Goal: Task Accomplishment & Management: Use online tool/utility

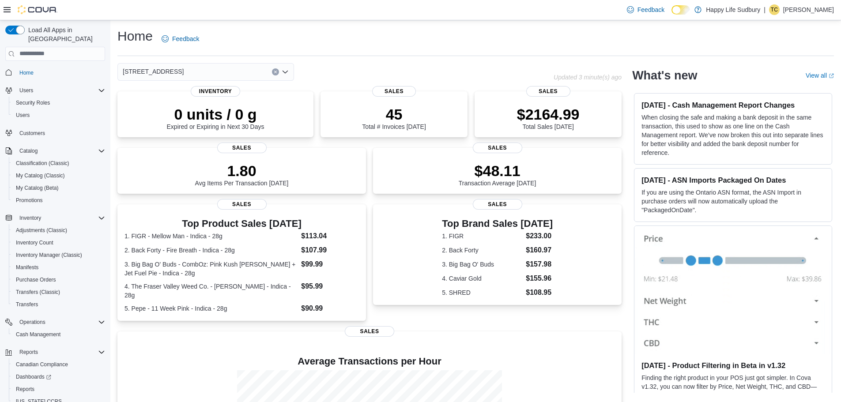
scroll to position [7, 0]
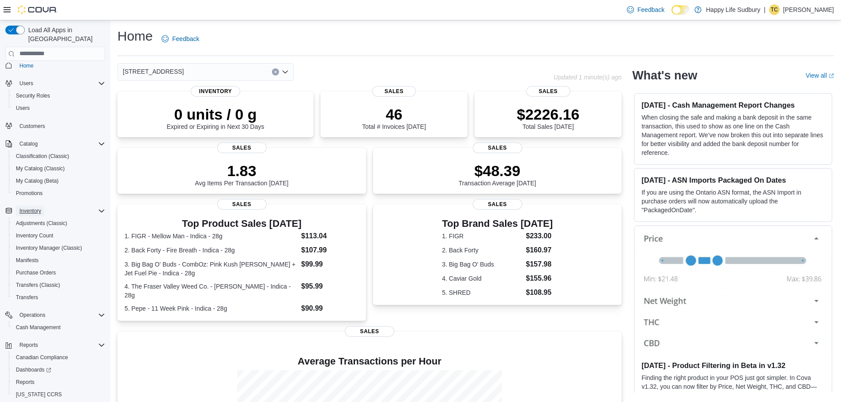
click at [30, 207] on span "Inventory" at bounding box center [30, 210] width 22 height 7
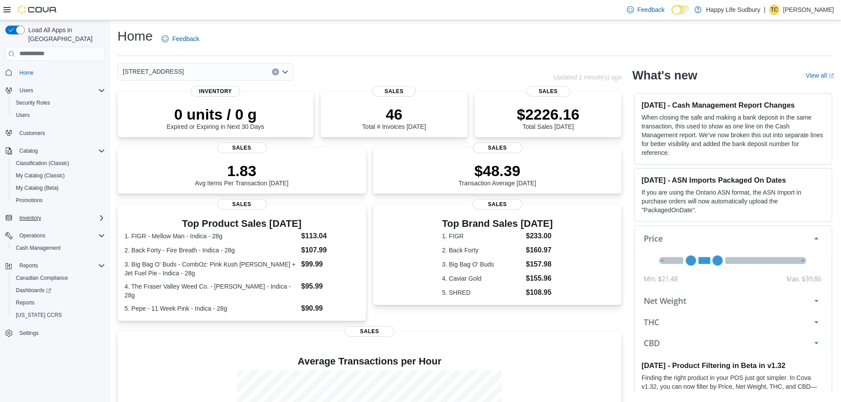
scroll to position [0, 0]
click at [27, 215] on span "Inventory" at bounding box center [30, 218] width 22 height 7
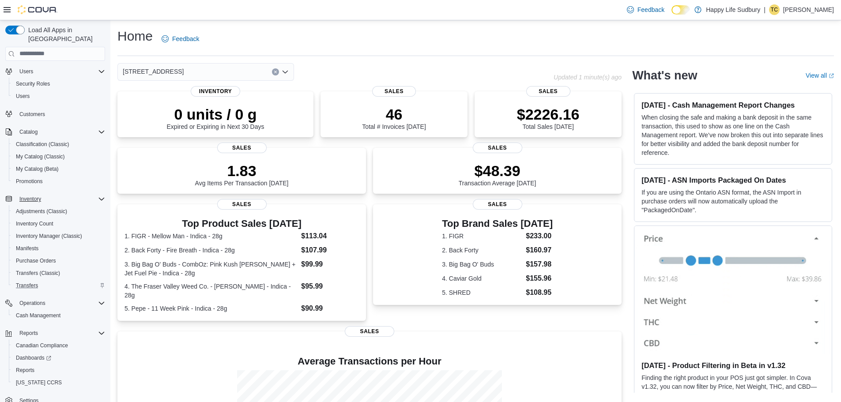
scroll to position [29, 0]
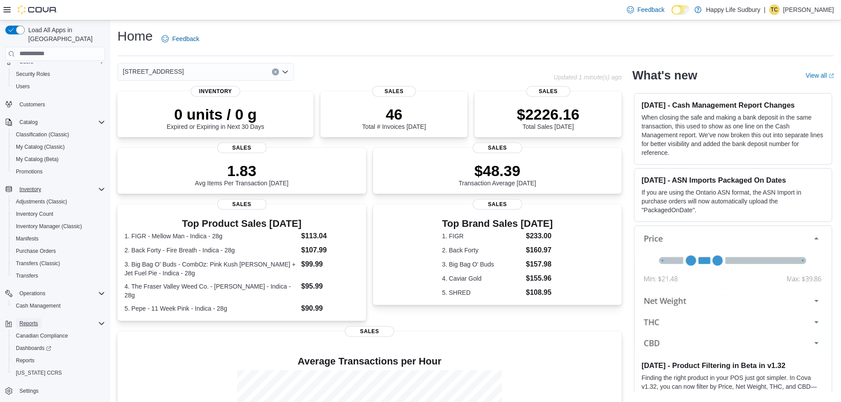
click at [35, 320] on span "Reports" at bounding box center [28, 323] width 19 height 7
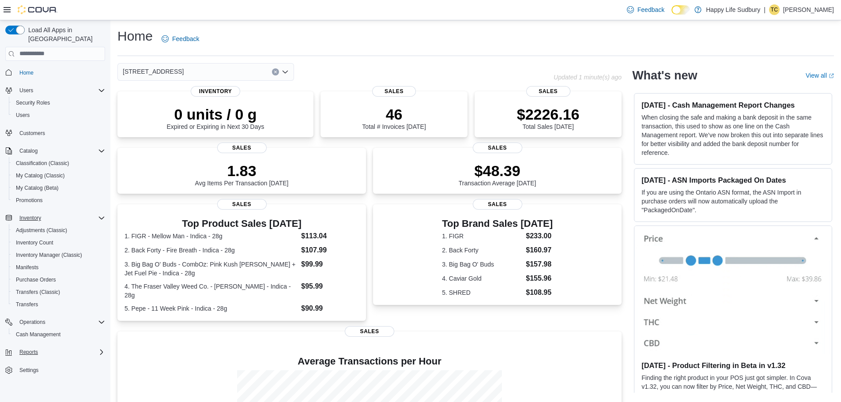
scroll to position [0, 0]
click at [20, 349] on span "Reports" at bounding box center [28, 352] width 19 height 7
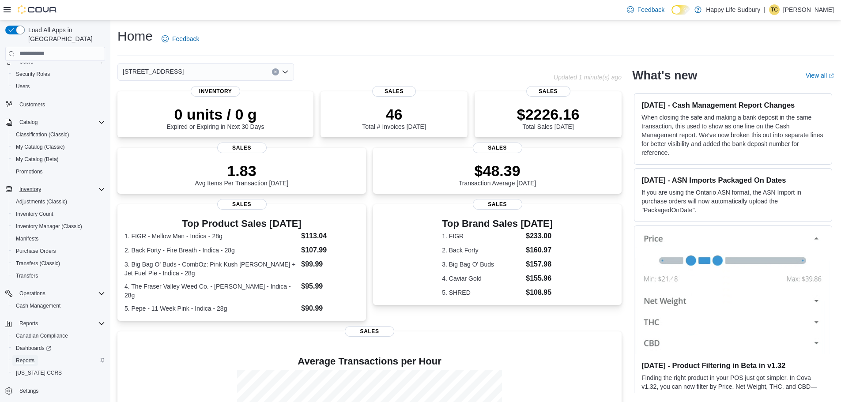
click at [22, 357] on span "Reports" at bounding box center [25, 360] width 19 height 7
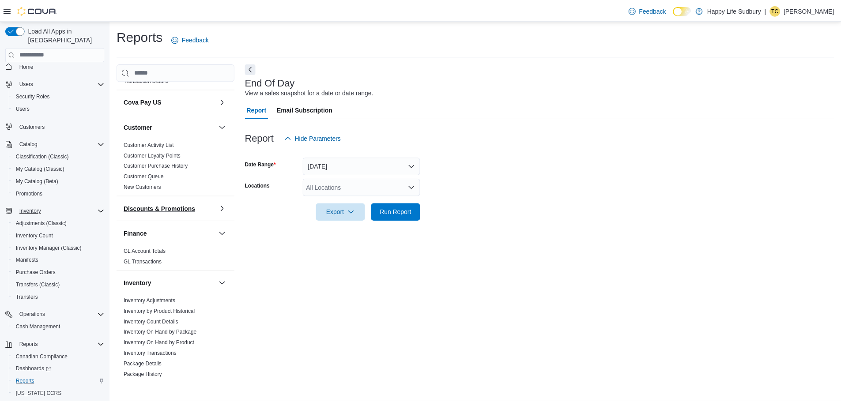
scroll to position [221, 0]
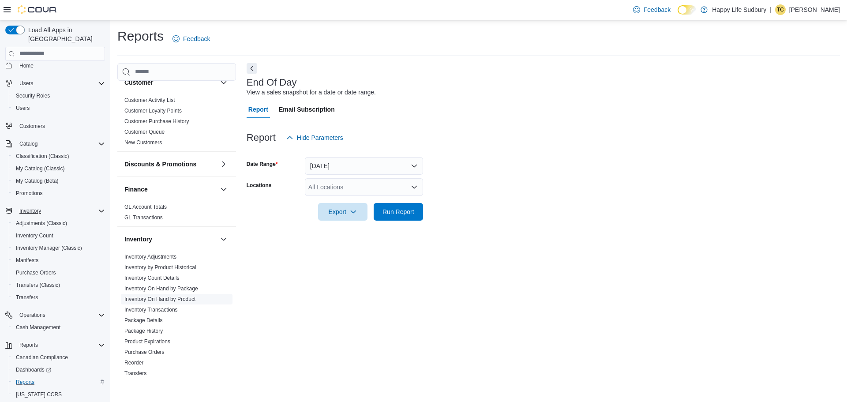
click at [165, 296] on link "Inventory On Hand by Product" at bounding box center [159, 299] width 71 height 6
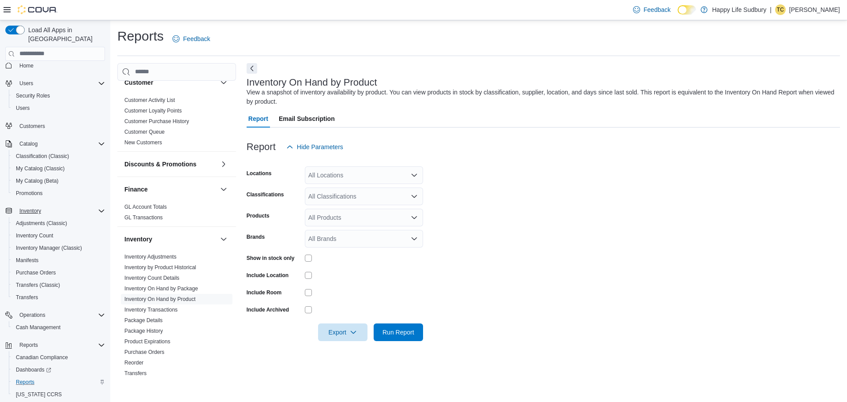
click at [414, 174] on icon "Open list of options" at bounding box center [414, 175] width 7 height 7
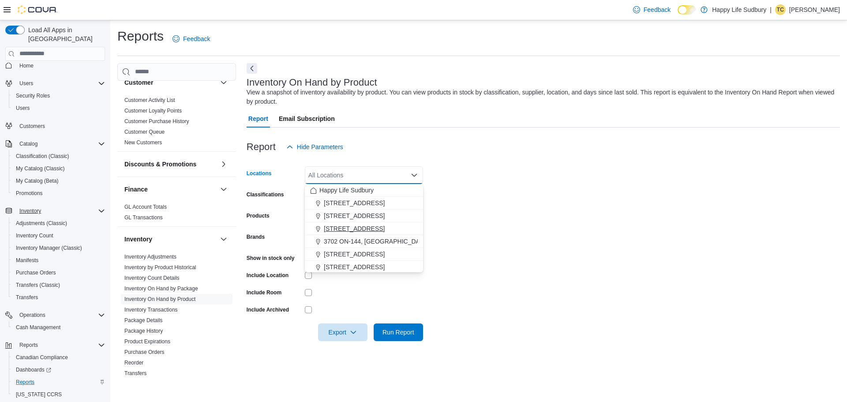
click at [385, 226] on span "[STREET_ADDRESS]" at bounding box center [354, 228] width 61 height 9
click at [473, 222] on form "Locations [STREET_ADDRESS] Combo box. Selected. [STREET_ADDRESS]. Press Backspa…" at bounding box center [544, 248] width 594 height 185
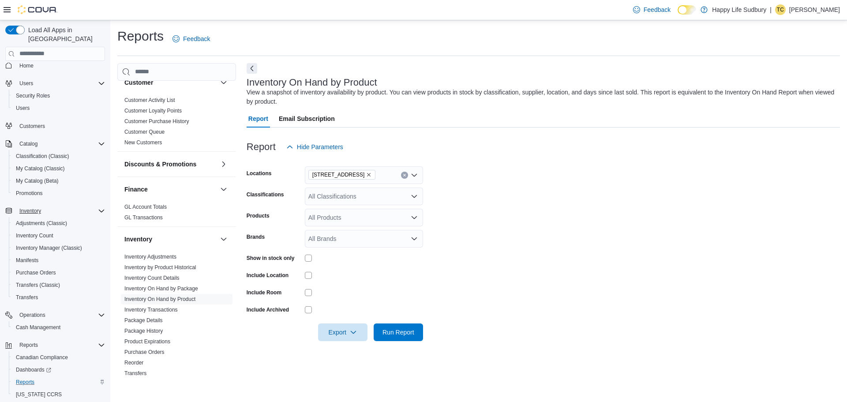
click at [378, 201] on div "All Classifications" at bounding box center [364, 197] width 118 height 18
click at [473, 205] on form "Locations [STREET_ADDRESS] Classifications All Classifications Combo box. Selec…" at bounding box center [544, 248] width 594 height 185
click at [403, 217] on div "All Products" at bounding box center [364, 218] width 118 height 18
click at [511, 221] on form "Locations [STREET_ADDRESS] Classifications All Classifications Products ****** …" at bounding box center [544, 248] width 594 height 185
click at [373, 196] on div "All Classifications" at bounding box center [364, 197] width 118 height 18
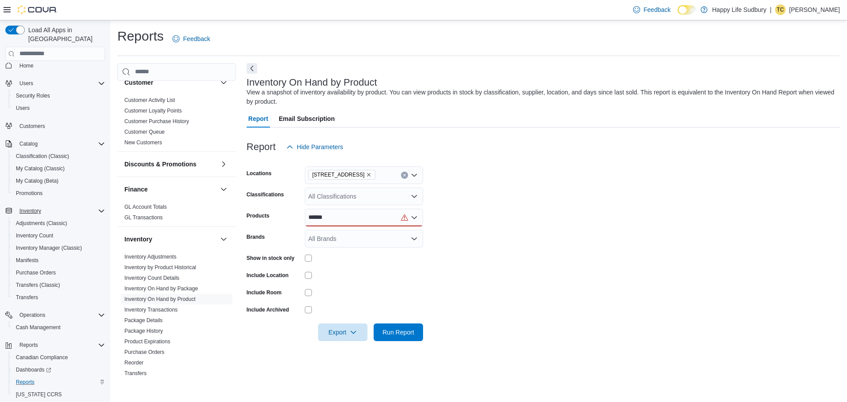
click at [476, 254] on form "Locations [STREET_ADDRESS] Classifications All Classifications Products ****** …" at bounding box center [544, 248] width 594 height 185
click at [385, 214] on div "******" at bounding box center [364, 218] width 118 height 18
type input "*"
click at [314, 218] on div "All Products" at bounding box center [364, 218] width 118 height 18
click at [373, 193] on div "All Classifications" at bounding box center [364, 197] width 118 height 18
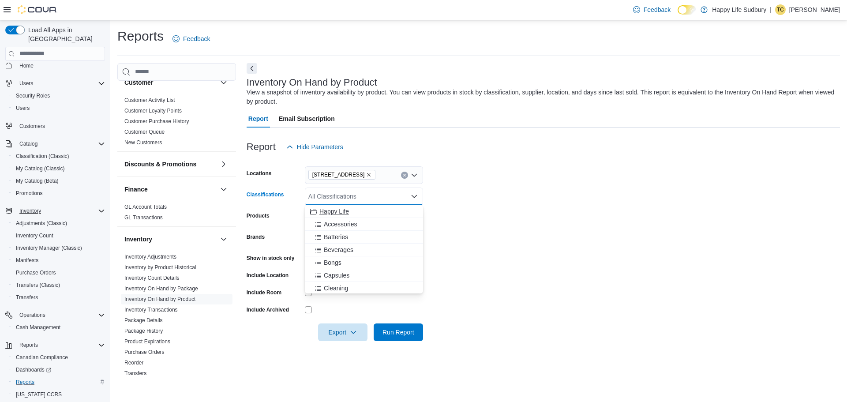
click at [337, 212] on span "Happy Life" at bounding box center [335, 211] width 30 height 9
click at [518, 244] on form "Locations [STREET_ADDRESS] Classifications Happy Life Combo box. Selected. Happ…" at bounding box center [544, 248] width 594 height 185
click at [338, 218] on div "All Products" at bounding box center [364, 218] width 118 height 18
click at [290, 221] on div "Products" at bounding box center [274, 218] width 55 height 18
click at [311, 252] on div at bounding box center [364, 258] width 118 height 14
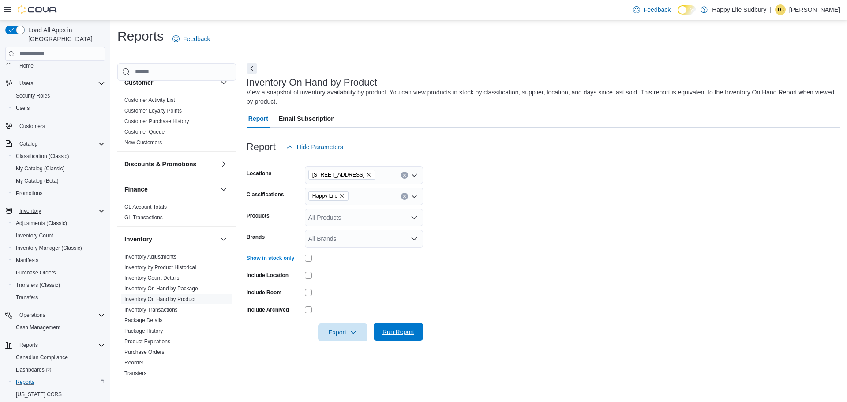
click at [387, 333] on span "Run Report" at bounding box center [399, 331] width 32 height 9
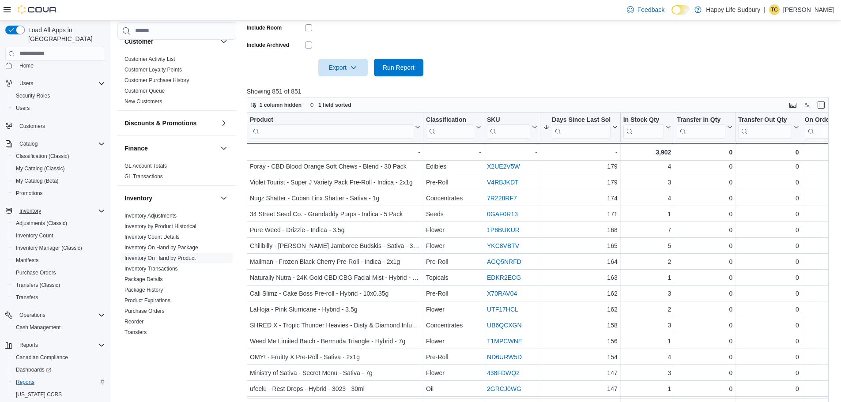
scroll to position [530, 0]
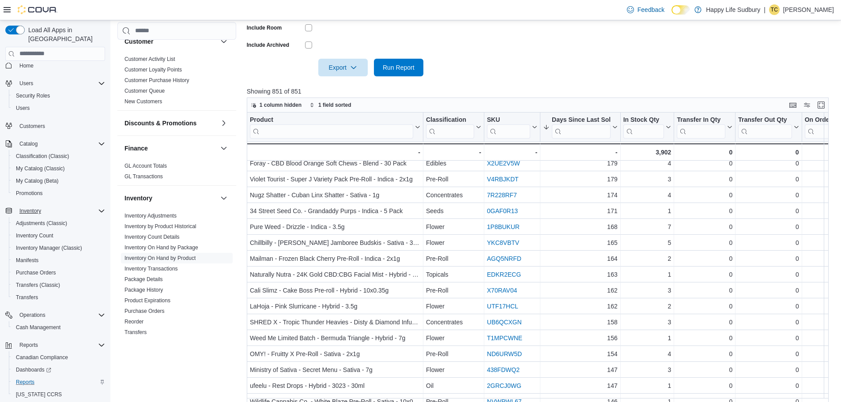
click at [294, 136] on input "search" at bounding box center [331, 131] width 163 height 14
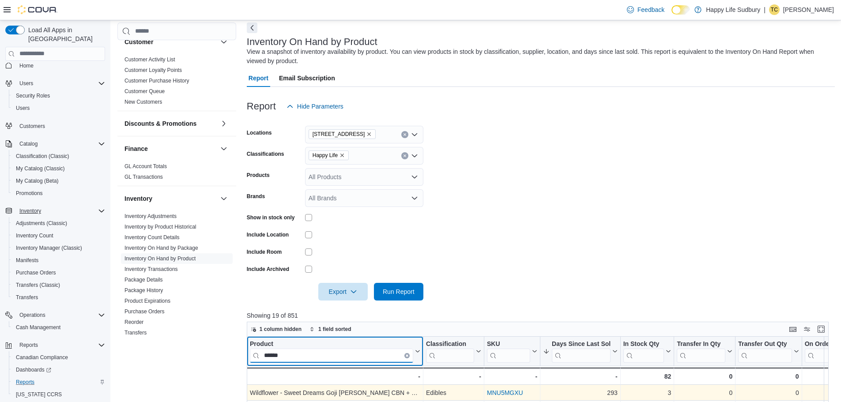
scroll to position [24, 0]
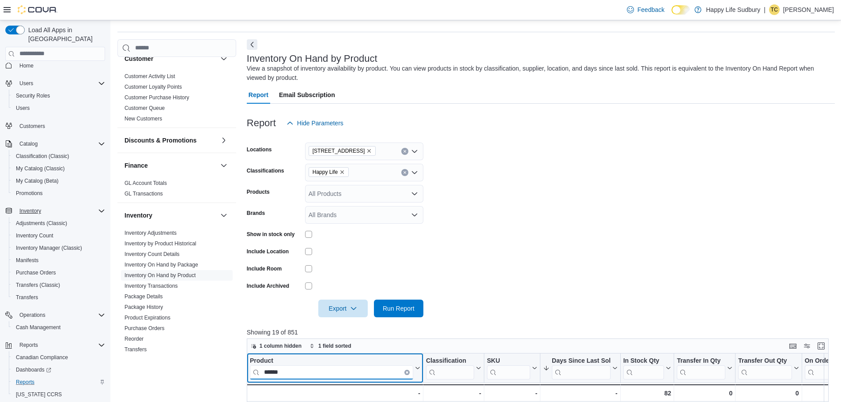
type input "******"
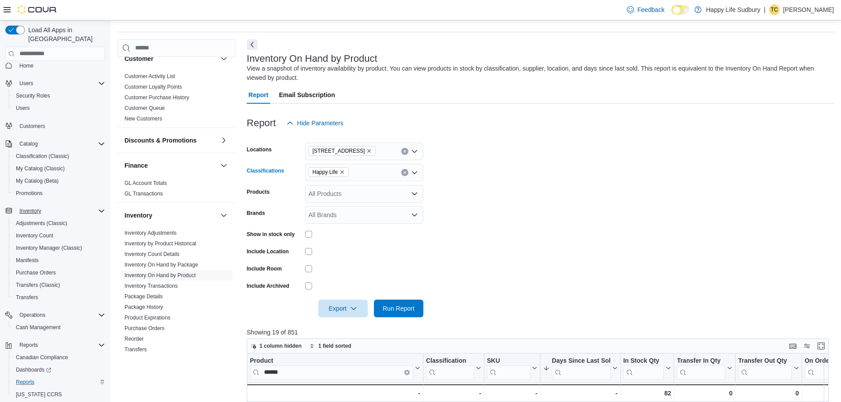
click at [404, 173] on icon "Clear input" at bounding box center [405, 173] width 4 height 4
click at [344, 203] on span "Accessories" at bounding box center [340, 200] width 33 height 9
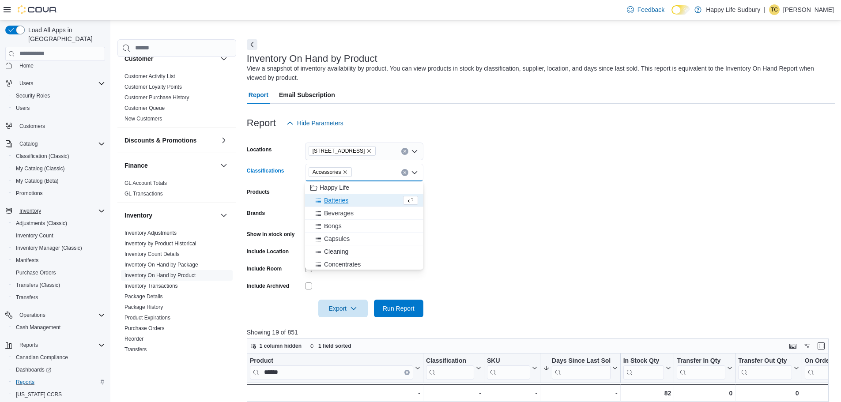
click at [370, 199] on div "Batteries" at bounding box center [355, 200] width 91 height 9
click at [521, 237] on form "Locations [STREET_ADDRESS] Classifications Accessories Batteries Combo box. Sel…" at bounding box center [541, 224] width 588 height 185
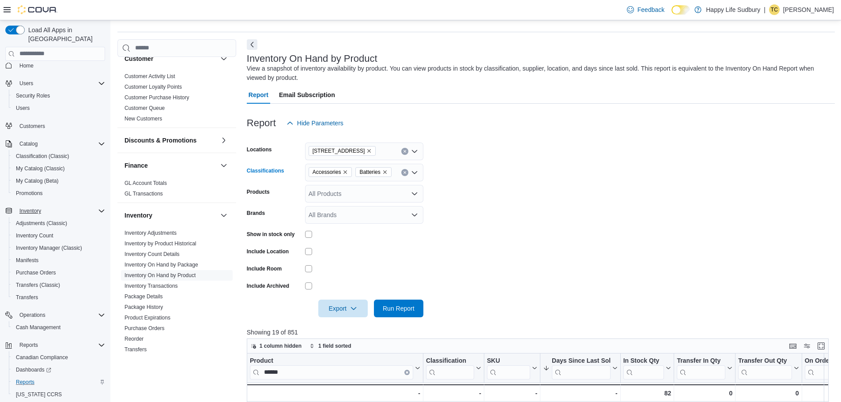
click at [384, 172] on icon "Remove Batteries from selection in this group" at bounding box center [384, 171] width 5 height 5
click at [342, 172] on icon "Remove Accessories from selection in this group" at bounding box center [344, 171] width 5 height 5
click at [515, 226] on form "Locations [STREET_ADDRESS] Classifications All Classifications Combo box. Selec…" at bounding box center [541, 224] width 588 height 185
click at [347, 211] on div "All Brands" at bounding box center [364, 215] width 118 height 18
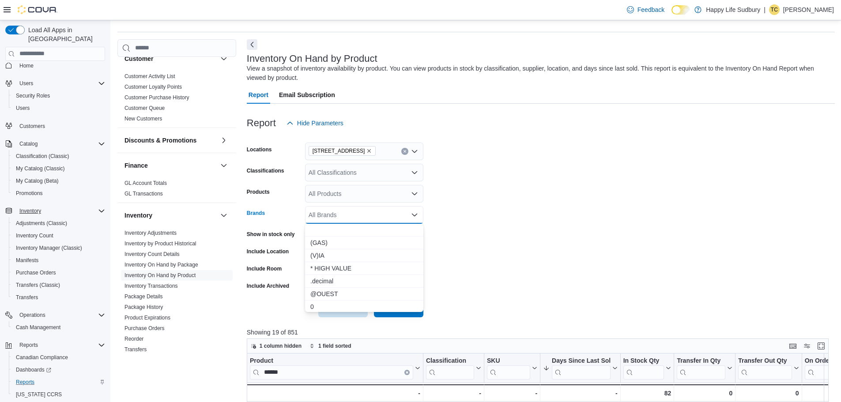
click at [455, 199] on form "Locations [STREET_ADDRESS] Classifications All Classifications Products All Pro…" at bounding box center [541, 224] width 588 height 185
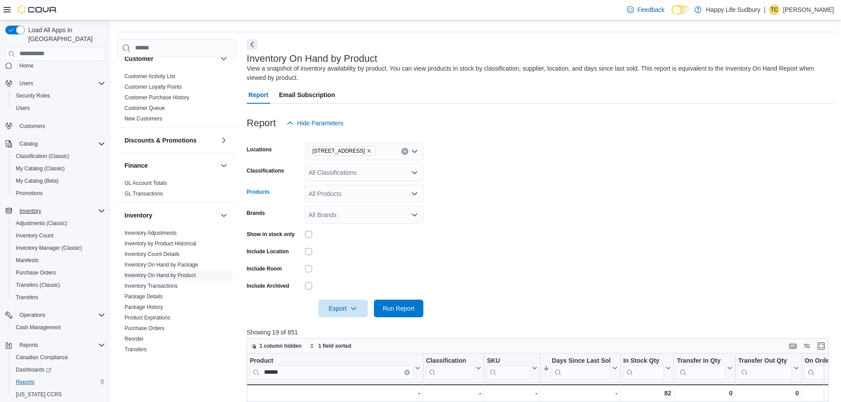
click at [405, 194] on div "All Products" at bounding box center [364, 194] width 118 height 18
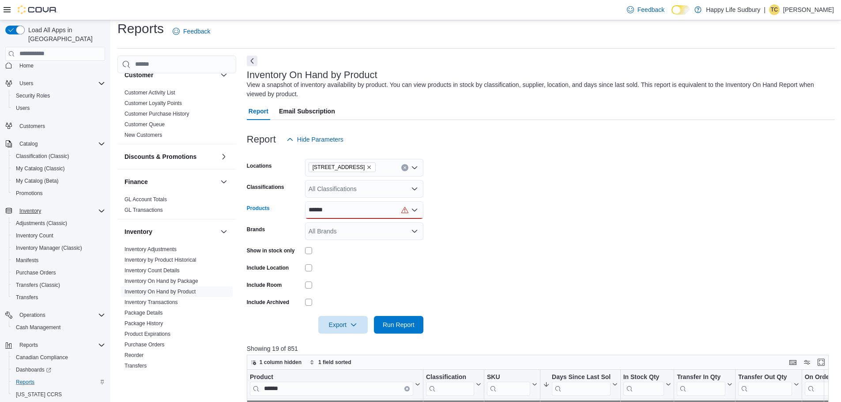
scroll to position [0, 0]
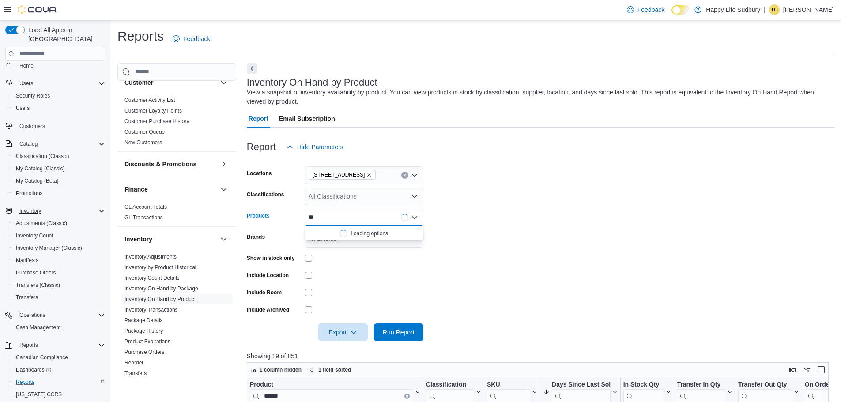
type input "*"
click at [396, 273] on div at bounding box center [364, 275] width 118 height 7
click at [398, 196] on div "All Classifications" at bounding box center [364, 197] width 118 height 18
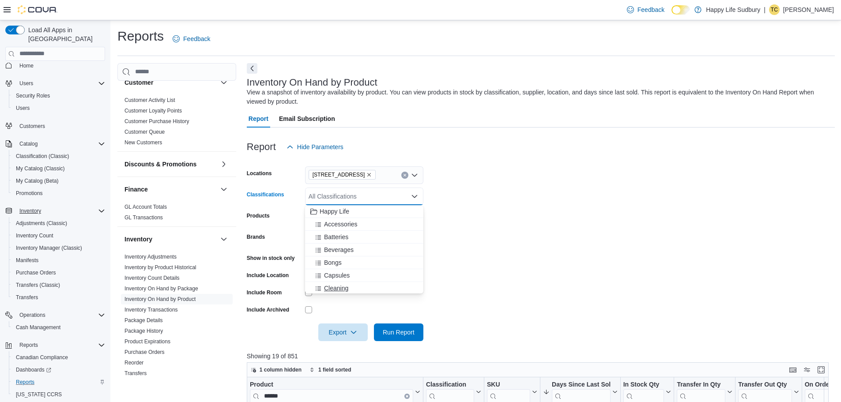
scroll to position [44, 0]
click at [352, 285] on div "Flower" at bounding box center [364, 282] width 108 height 9
click at [482, 263] on form "Locations [STREET_ADDRESS] Classifications Flower Products All Products Brands …" at bounding box center [541, 248] width 588 height 185
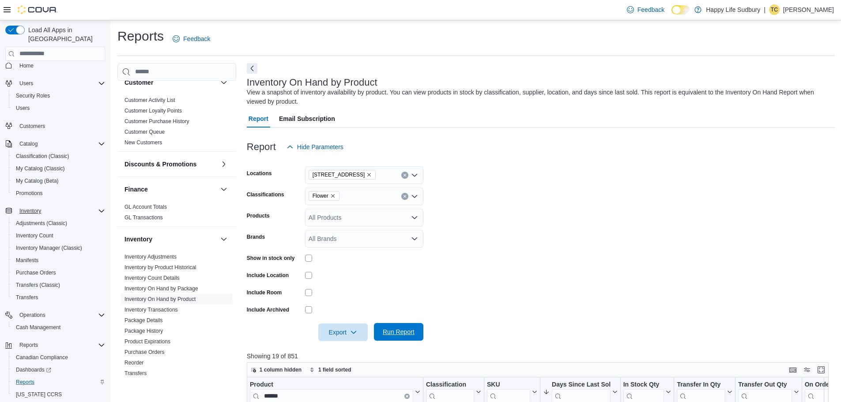
click at [391, 329] on span "Run Report" at bounding box center [399, 331] width 32 height 9
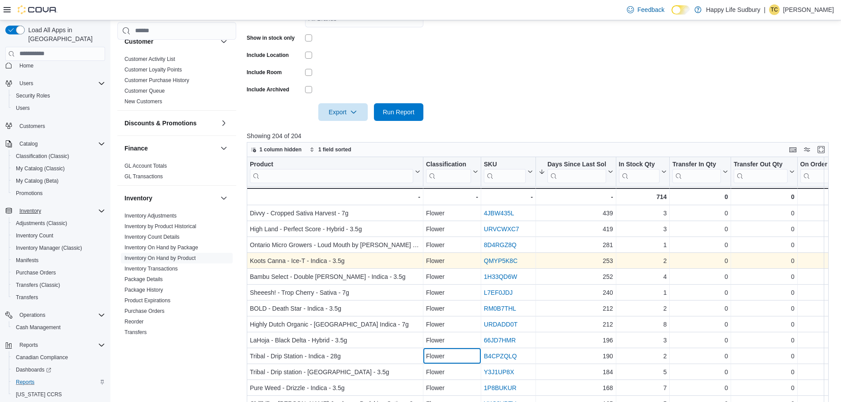
scroll to position [245, 0]
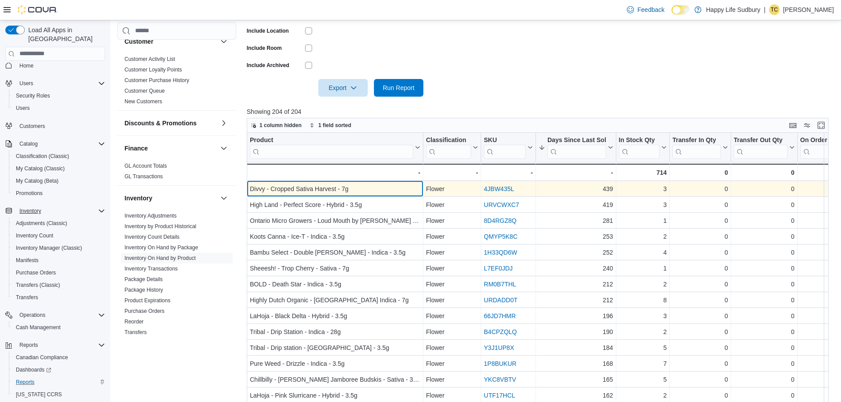
drag, startPoint x: 352, startPoint y: 184, endPoint x: 363, endPoint y: 192, distance: 13.9
drag, startPoint x: 363, startPoint y: 192, endPoint x: 374, endPoint y: 190, distance: 11.3
click at [374, 190] on div "Divvy - Cropped Sativa Harvest - 7g" at bounding box center [335, 189] width 170 height 11
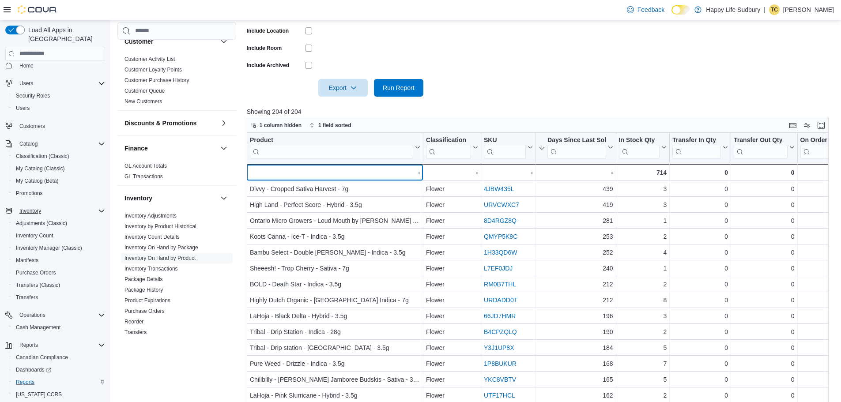
click at [252, 181] on div "- - Product, column 1, row 51" at bounding box center [335, 172] width 177 height 17
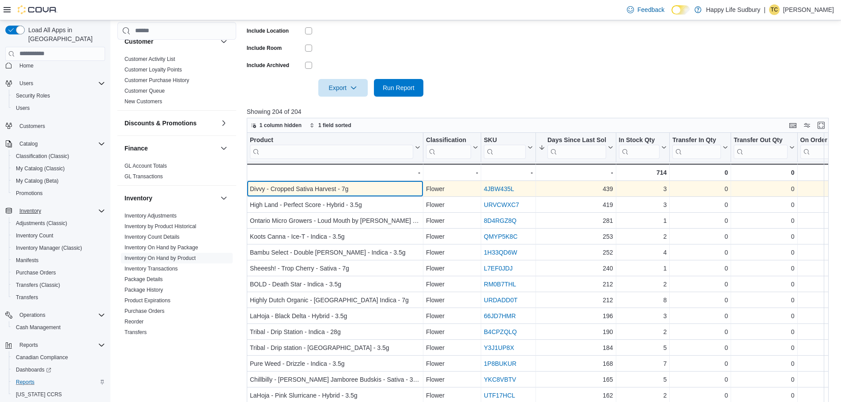
click at [248, 184] on div "Divvy - Cropped Sativa Harvest - 7g - Product, column 1, row 1" at bounding box center [335, 189] width 177 height 16
click at [252, 184] on div "Divvy - Cropped Sativa Harvest - 7g" at bounding box center [335, 189] width 170 height 11
click at [287, 188] on div "Divvy - Cropped Sativa Harvest - 7g" at bounding box center [335, 189] width 170 height 11
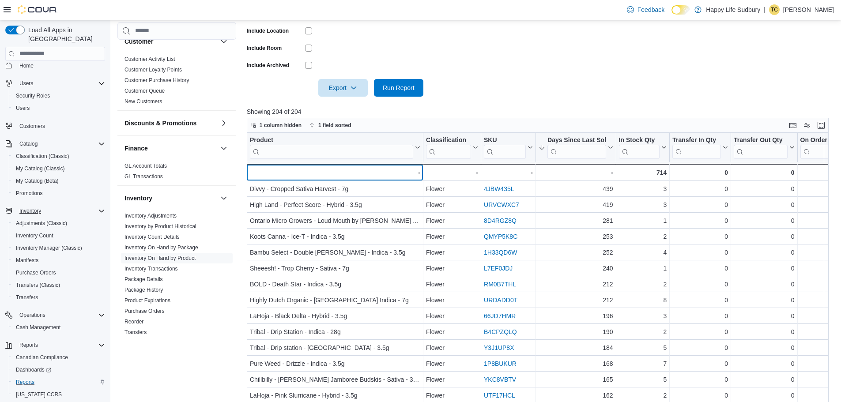
click at [277, 177] on div "-" at bounding box center [334, 172] width 171 height 11
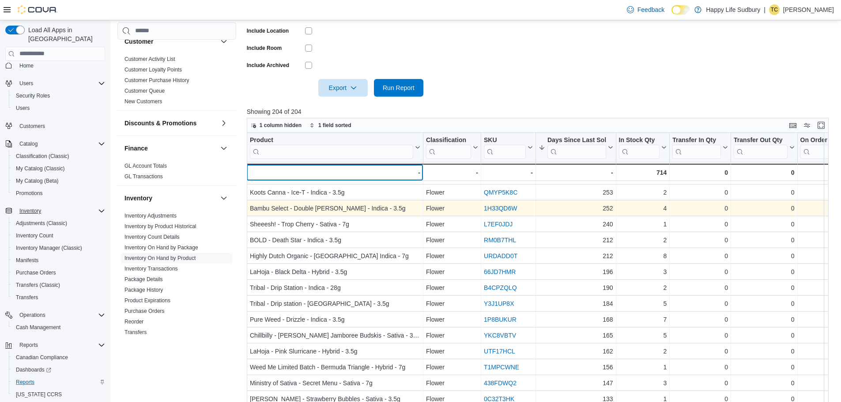
scroll to position [0, 0]
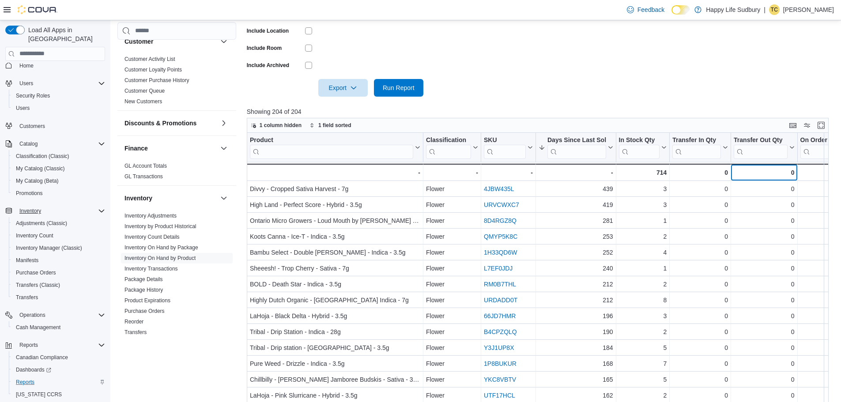
click at [730, 165] on div "0 - Transfer In Qty, column 6, row 51" at bounding box center [700, 172] width 61 height 17
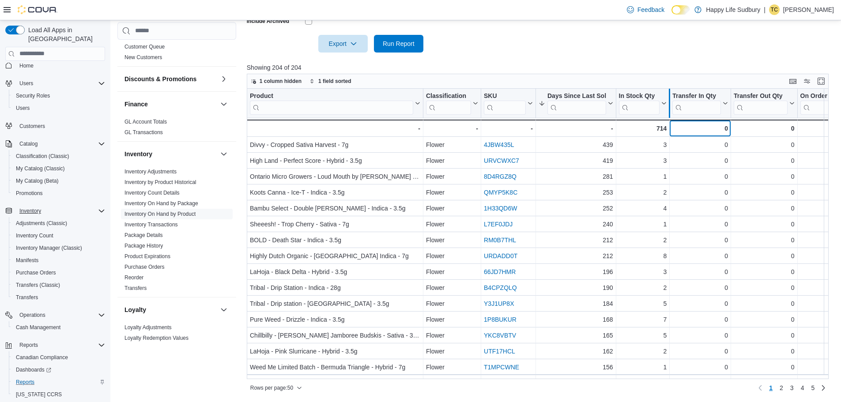
click at [668, 93] on div at bounding box center [669, 103] width 7 height 29
drag, startPoint x: 668, startPoint y: 93, endPoint x: 650, endPoint y: 97, distance: 18.4
click at [650, 97] on div at bounding box center [650, 103] width 7 height 29
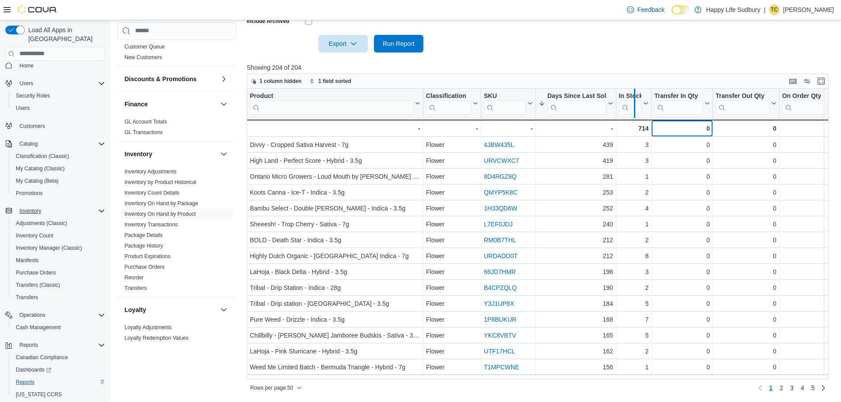
drag, startPoint x: 650, startPoint y: 96, endPoint x: 633, endPoint y: 100, distance: 17.3
click at [633, 100] on div at bounding box center [634, 103] width 7 height 29
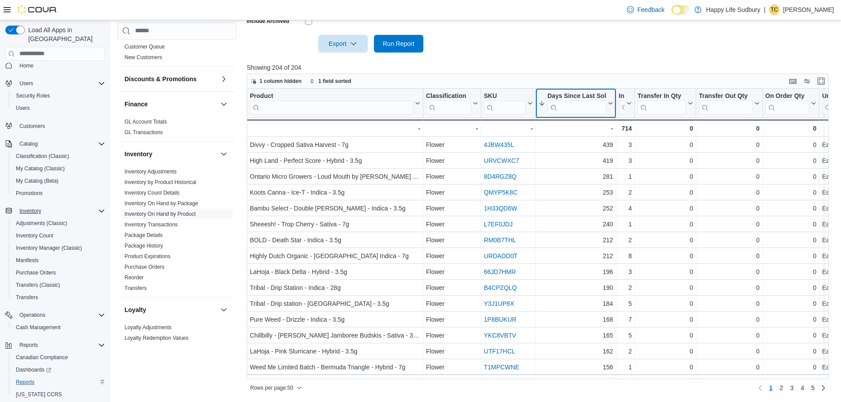
drag, startPoint x: 541, startPoint y: 95, endPoint x: 579, endPoint y: 134, distance: 54.6
click at [579, 134] on div "Product Click to view column header actions Classification Click to view column…" at bounding box center [541, 234] width 588 height 291
drag, startPoint x: 617, startPoint y: 101, endPoint x: 563, endPoint y: 107, distance: 54.3
click at [563, 109] on div at bounding box center [561, 103] width 7 height 29
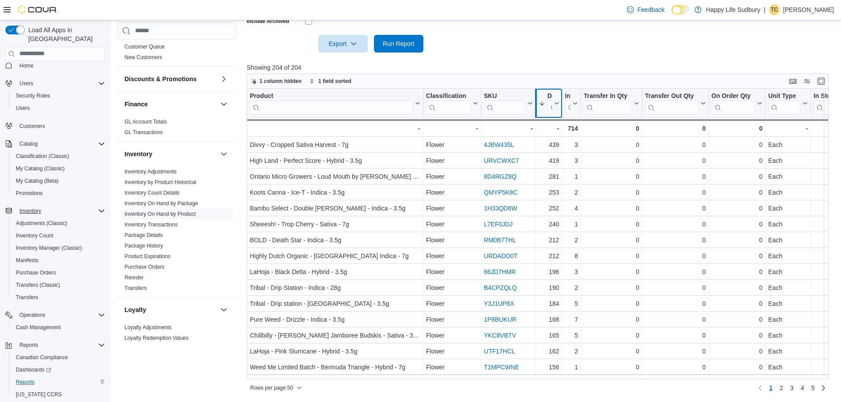
drag, startPoint x: 559, startPoint y: 99, endPoint x: 536, endPoint y: 105, distance: 24.2
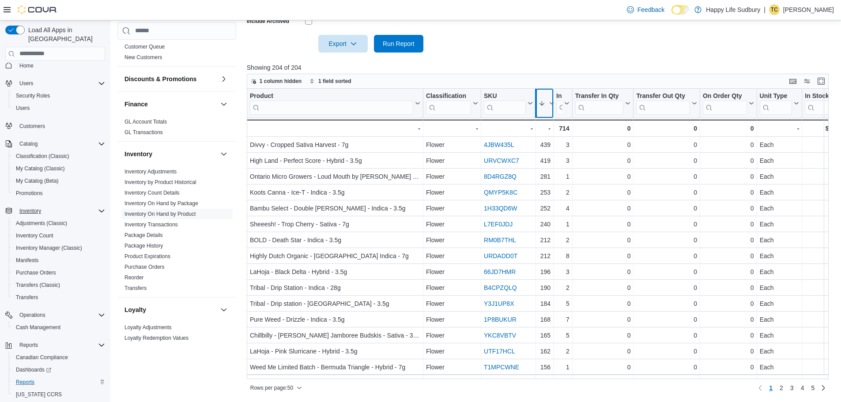
drag, startPoint x: 553, startPoint y: 107, endPoint x: 538, endPoint y: 110, distance: 15.8
drag, startPoint x: 550, startPoint y: 110, endPoint x: 542, endPoint y: 113, distance: 7.8
click at [542, 113] on div "Days Since Last Sold Sorted descending . Click to view column header actions" at bounding box center [545, 104] width 18 height 30
click at [546, 124] on div "-" at bounding box center [544, 128] width 12 height 11
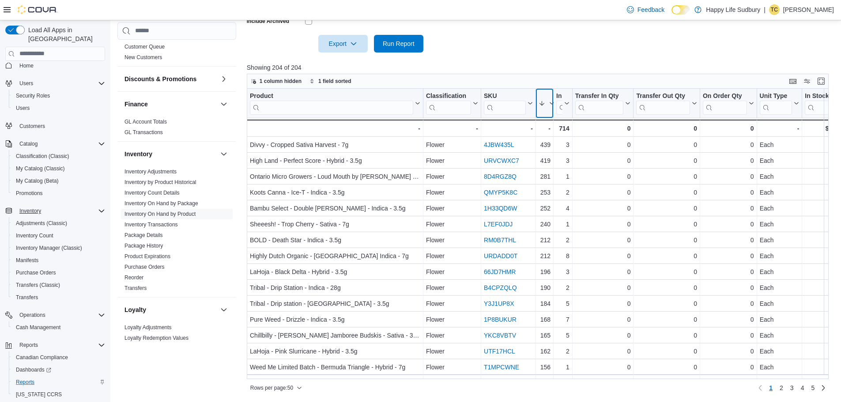
click at [545, 90] on div "Days Since Last Sold Sorted descending . Click to view column header actions" at bounding box center [545, 104] width 18 height 30
drag, startPoint x: 545, startPoint y: 90, endPoint x: 541, endPoint y: 65, distance: 25.9
click at [541, 65] on p "Showing 204 of 204" at bounding box center [541, 67] width 588 height 9
drag, startPoint x: 535, startPoint y: 114, endPoint x: 490, endPoint y: 117, distance: 44.7
click at [490, 117] on div "SKU Click to view column header actions" at bounding box center [508, 104] width 55 height 30
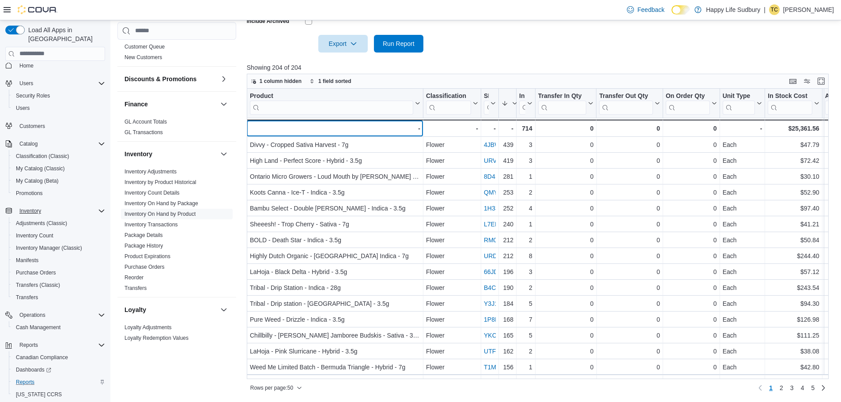
click at [276, 120] on div "- - Product, column 1, row 51" at bounding box center [335, 128] width 177 height 17
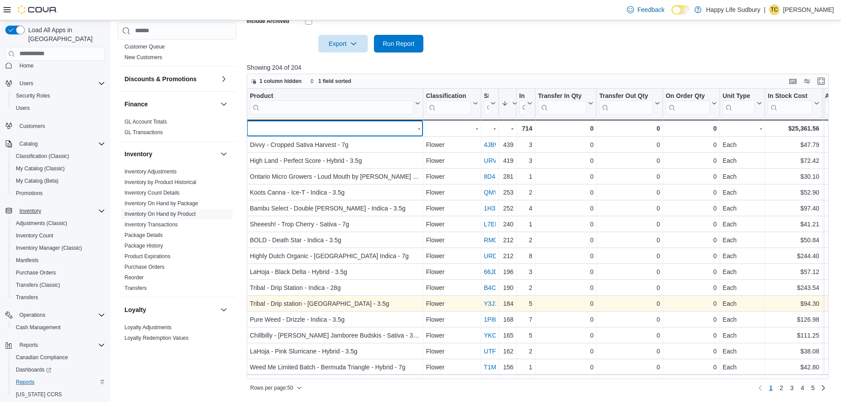
drag, startPoint x: 276, startPoint y: 120, endPoint x: 312, endPoint y: 306, distance: 189.8
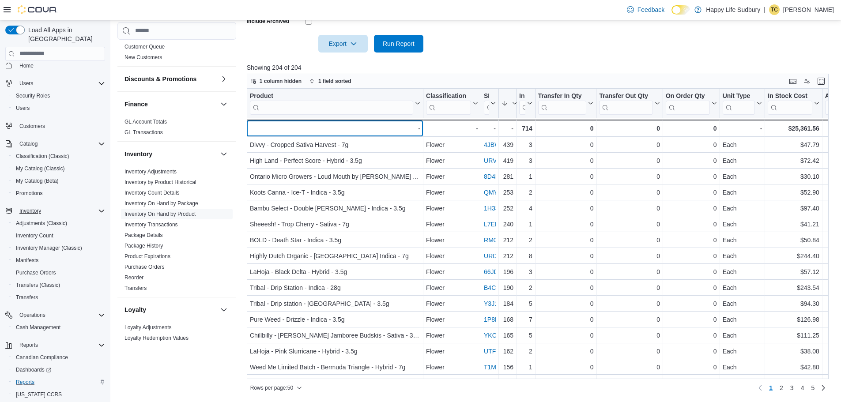
drag, startPoint x: 312, startPoint y: 306, endPoint x: 293, endPoint y: 133, distance: 174.1
click at [293, 133] on div "-" at bounding box center [334, 128] width 171 height 11
click at [30, 62] on span "Home" at bounding box center [26, 65] width 14 height 7
